Goal: Task Accomplishment & Management: Manage account settings

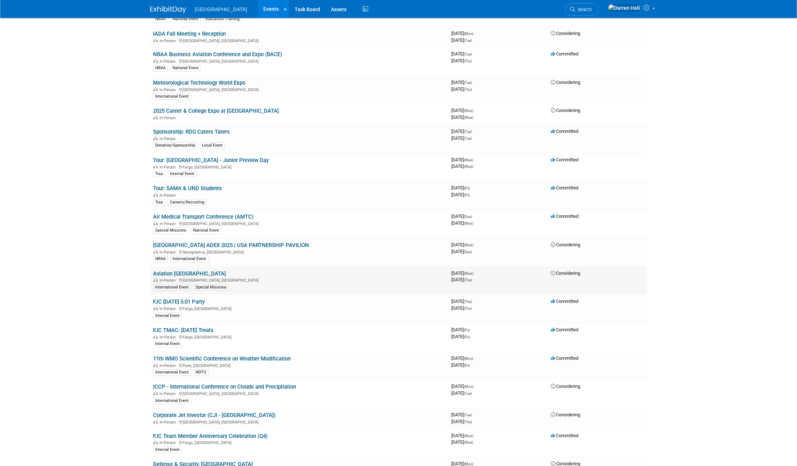
scroll to position [277, 0]
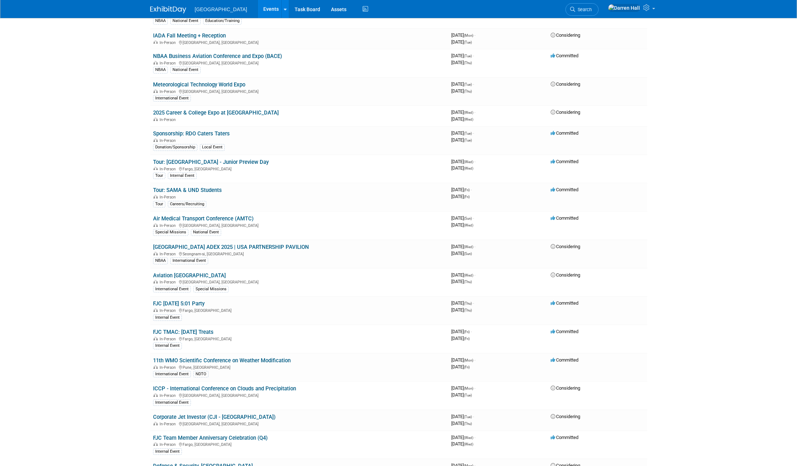
click at [187, 187] on link "Tour: SAMA & UND Students" at bounding box center [187, 190] width 69 height 6
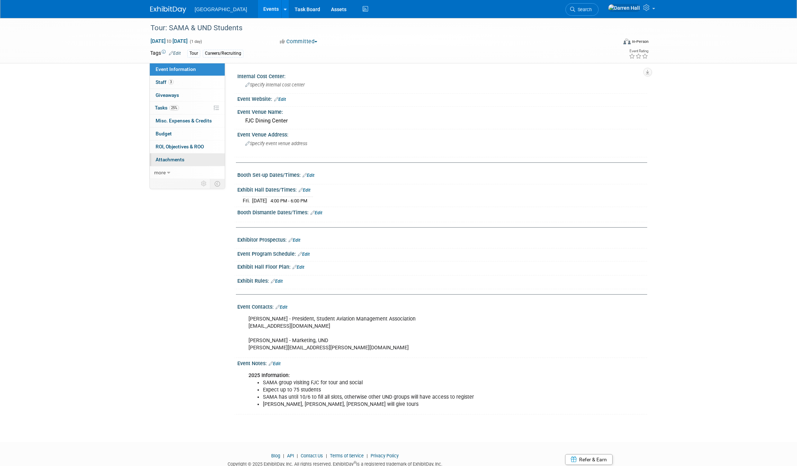
click at [165, 158] on span "Attachments 0" at bounding box center [170, 160] width 29 height 6
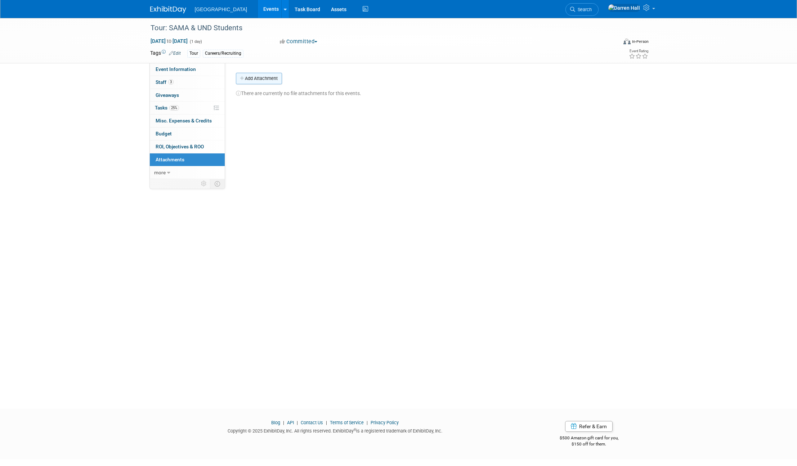
click at [264, 79] on button "Add Attachment" at bounding box center [259, 79] width 46 height 12
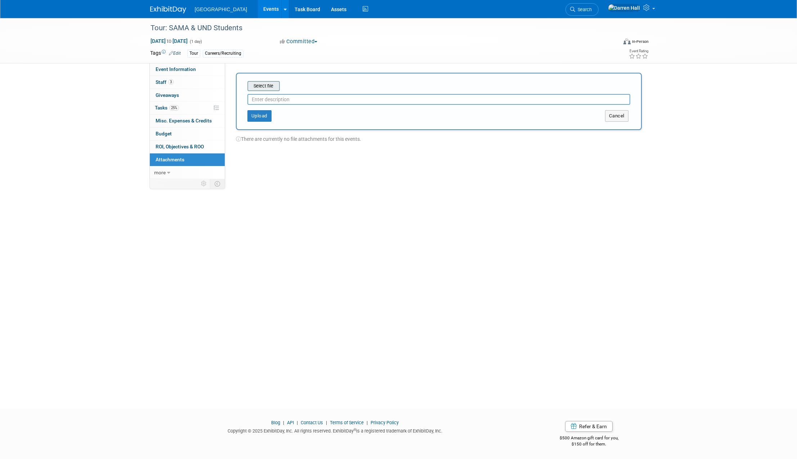
click at [264, 89] on input "file" at bounding box center [236, 86] width 86 height 9
type input "Registration List"
click at [260, 110] on button "Upload" at bounding box center [259, 113] width 24 height 12
